Goal: Check status

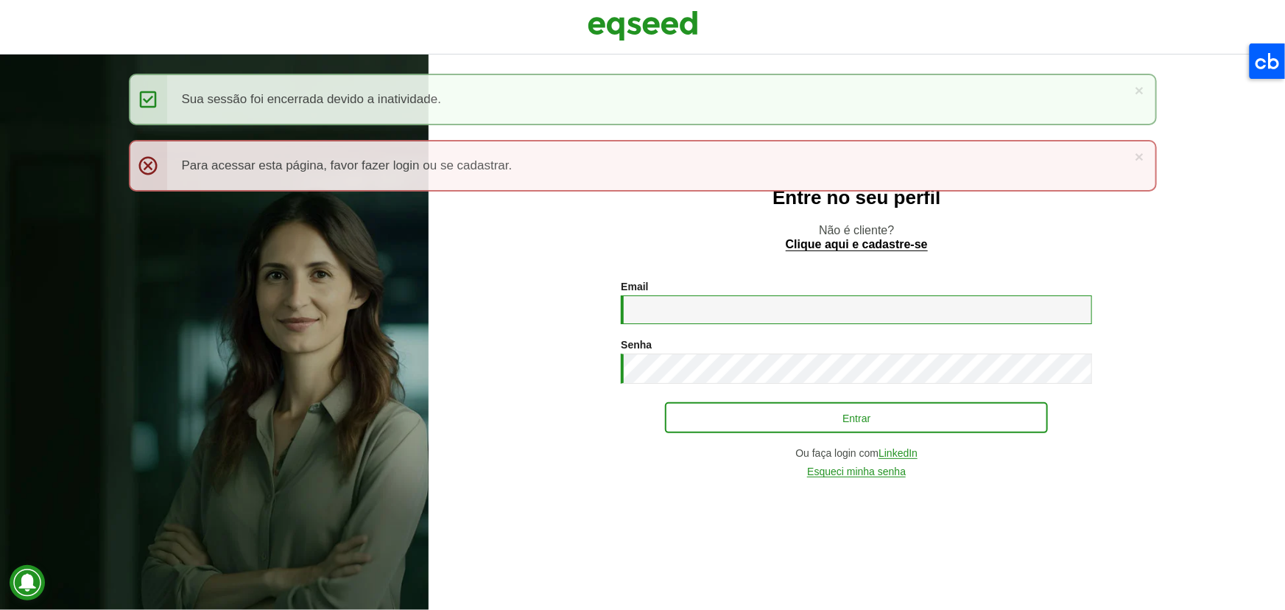
type input "**********"
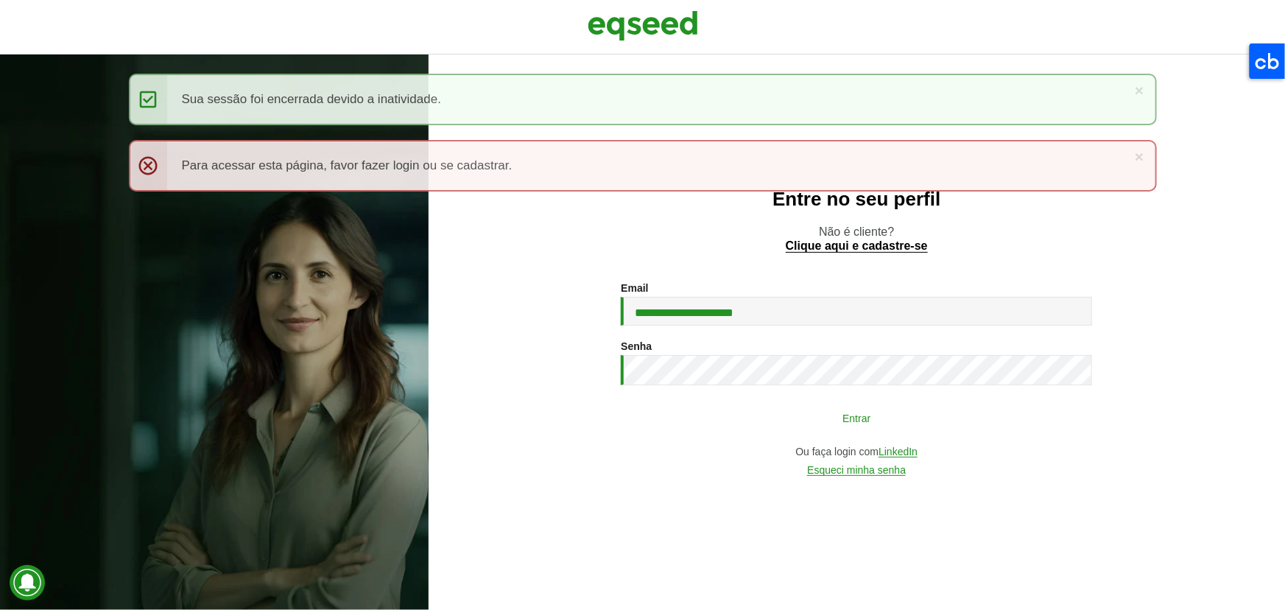
click at [731, 412] on button "Entrar" at bounding box center [856, 418] width 383 height 28
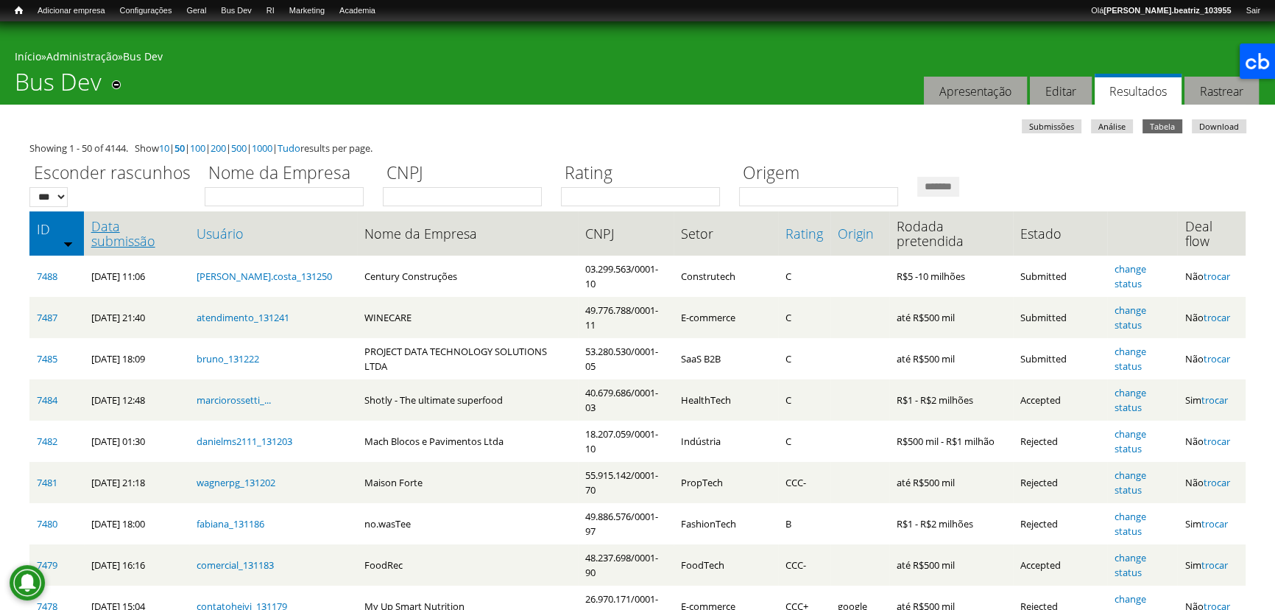
click at [154, 232] on link "Data submissão" at bounding box center [136, 233] width 91 height 29
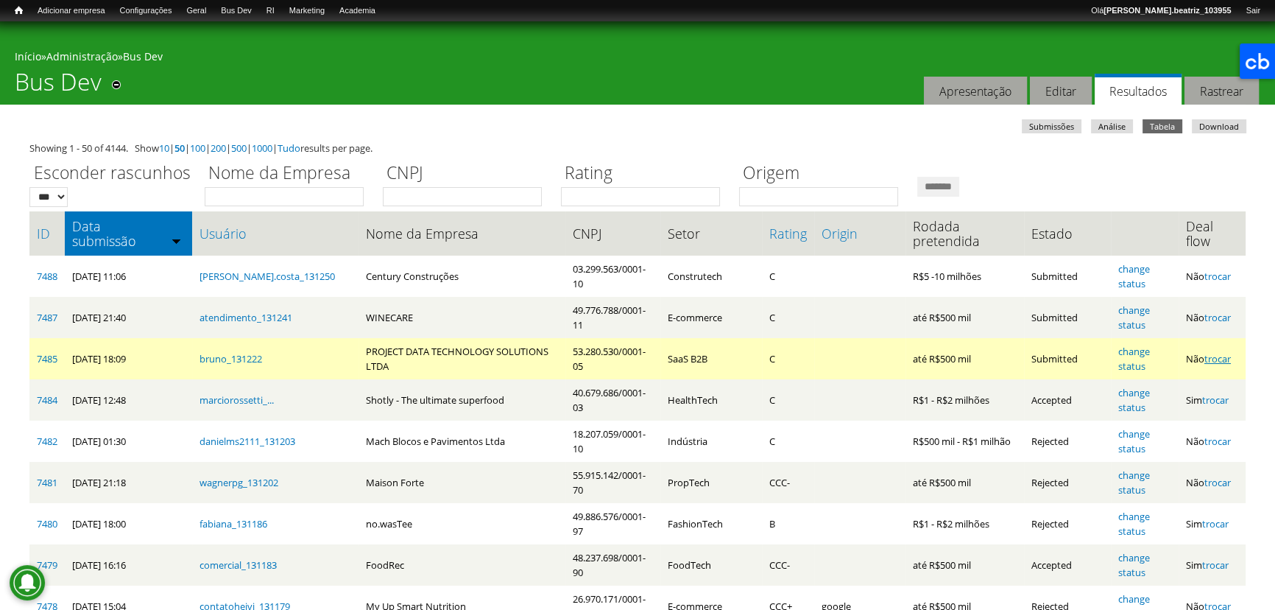
click at [1219, 356] on link "trocar" at bounding box center [1218, 358] width 27 height 13
